Goal: Task Accomplishment & Management: Manage account settings

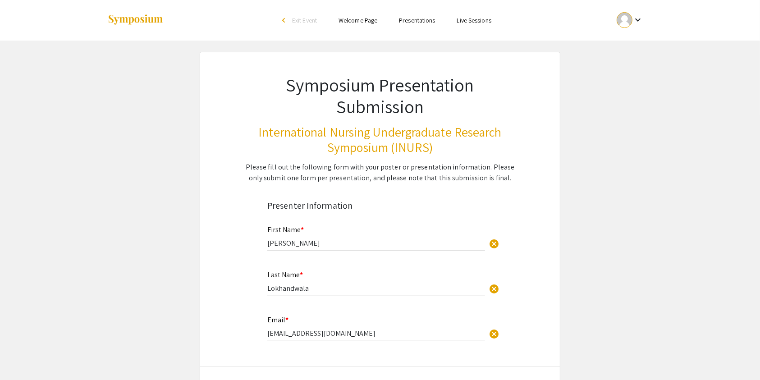
click at [634, 20] on mat-icon "keyboard_arrow_down" at bounding box center [637, 19] width 11 height 11
click at [637, 17] on div at bounding box center [380, 190] width 760 height 380
click at [635, 23] on mat-icon "keyboard_arrow_down" at bounding box center [637, 19] width 11 height 11
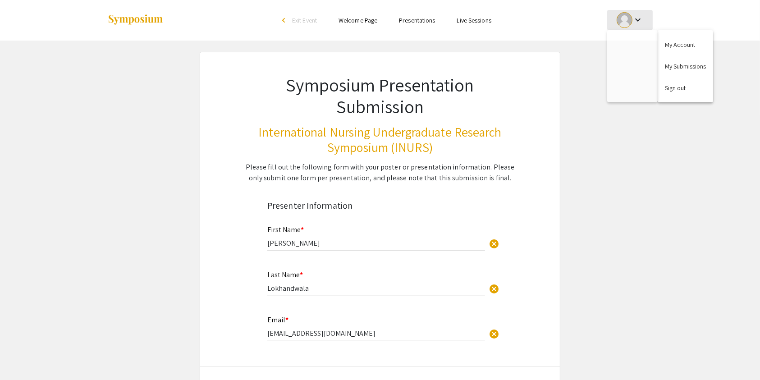
select select "custom"
click at [630, 21] on div at bounding box center [380, 190] width 760 height 380
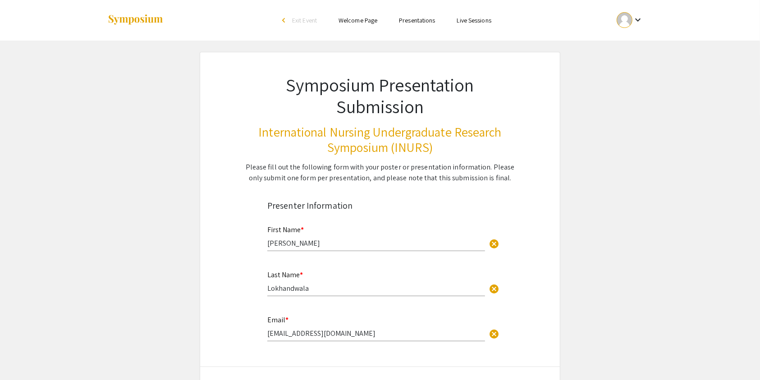
type input "0"
select select "custom"
click at [628, 19] on div at bounding box center [625, 20] width 16 height 16
type input "1"
select select "auto"
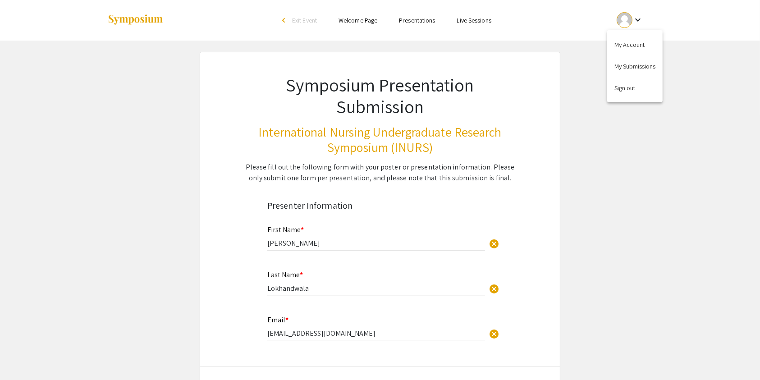
click at [632, 38] on button "My Account" at bounding box center [634, 45] width 55 height 22
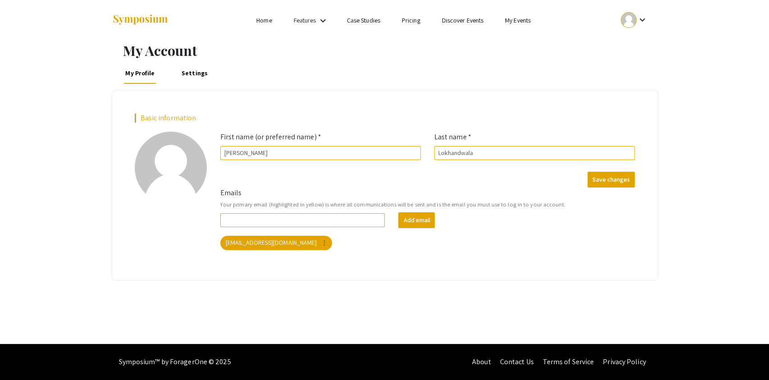
click at [271, 20] on li "Home" at bounding box center [264, 20] width 37 height 11
click at [633, 20] on div at bounding box center [629, 20] width 16 height 16
click at [635, 66] on button "My Submissions" at bounding box center [639, 66] width 55 height 22
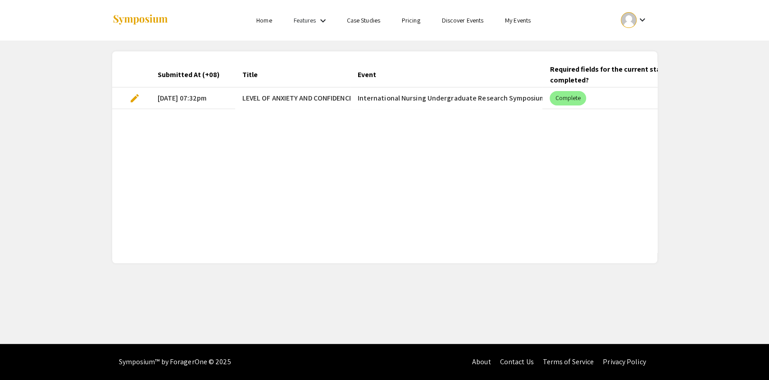
drag, startPoint x: 452, startPoint y: 235, endPoint x: 527, endPoint y: 234, distance: 74.4
click at [527, 234] on div "Submitted At (+08) Title Event Required fields for the current stage completed?…" at bounding box center [384, 157] width 545 height 190
click at [313, 22] on link "Features" at bounding box center [305, 20] width 23 height 8
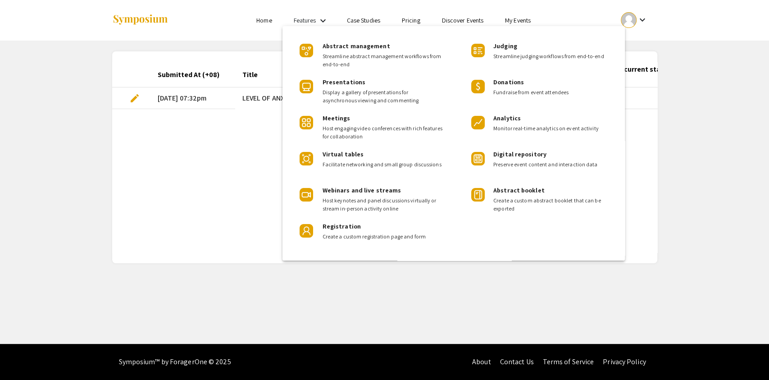
click at [505, 54] on span "Streamline judging workflows from end-to-end" at bounding box center [553, 56] width 118 height 8
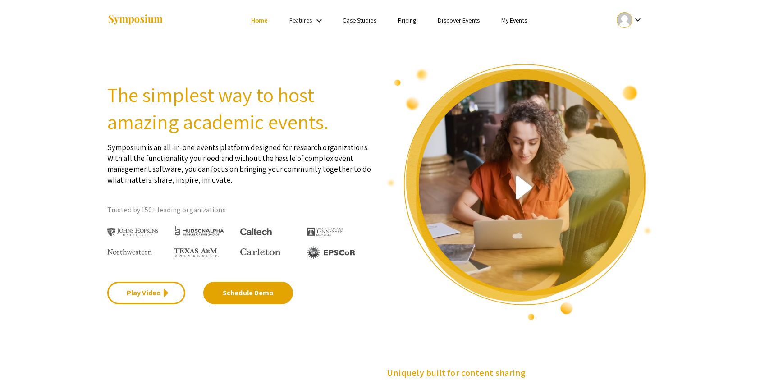
click at [405, 16] on link "Pricing" at bounding box center [407, 20] width 18 height 8
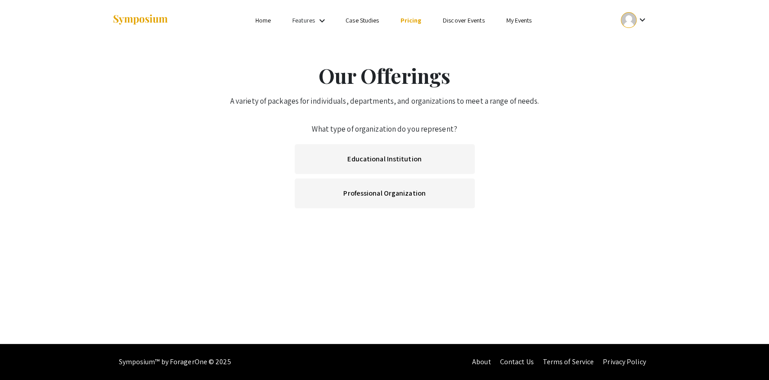
click at [528, 22] on link "My Events" at bounding box center [519, 20] width 26 height 8
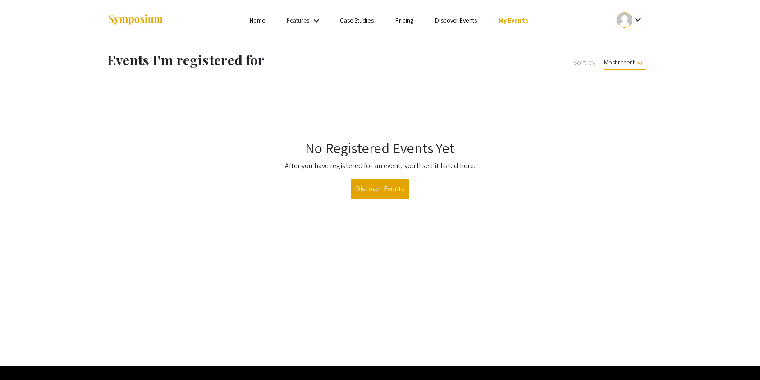
click at [262, 20] on link "Home" at bounding box center [257, 20] width 15 height 8
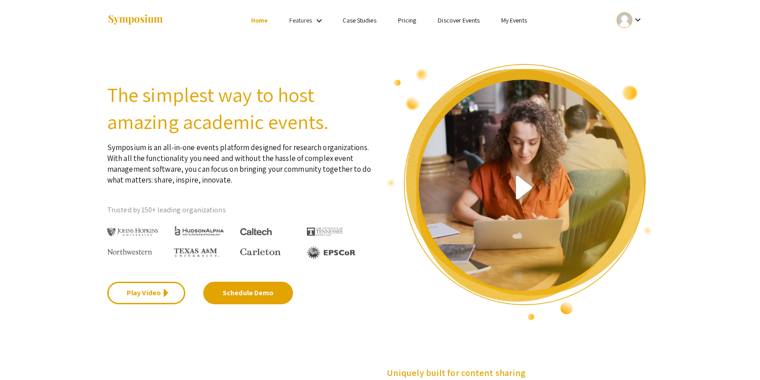
click at [310, 22] on link "Features" at bounding box center [301, 20] width 23 height 8
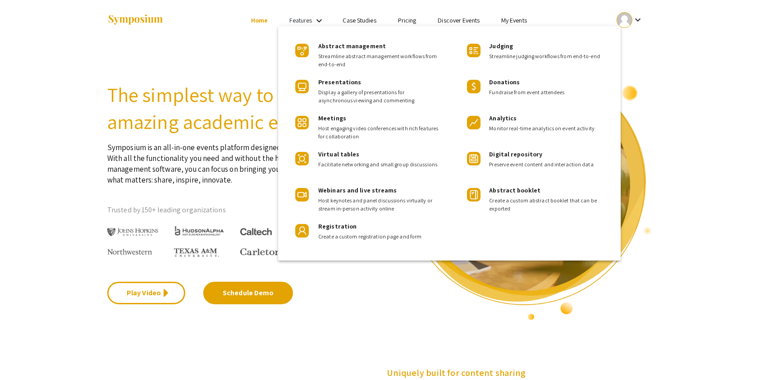
click at [163, 55] on div at bounding box center [380, 190] width 760 height 380
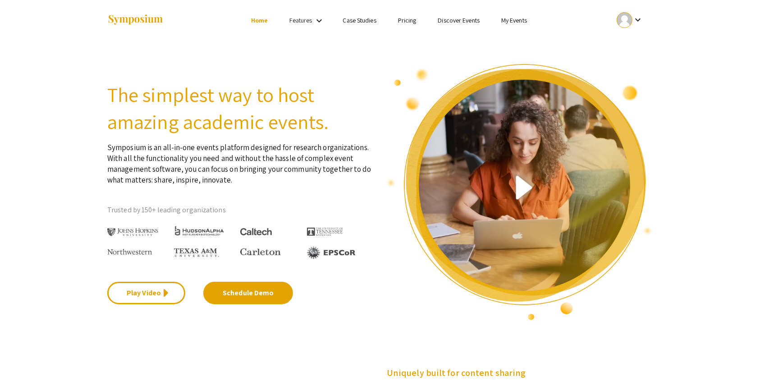
click at [638, 19] on mat-icon "keyboard_arrow_down" at bounding box center [637, 19] width 11 height 11
click at [627, 62] on div "My Account My Submissions Sign out" at bounding box center [634, 66] width 55 height 72
click at [630, 71] on div "My Account My Submissions Sign out" at bounding box center [634, 66] width 55 height 72
click at [642, 63] on button "My Submissions" at bounding box center [634, 66] width 55 height 22
